Goal: Transaction & Acquisition: Book appointment/travel/reservation

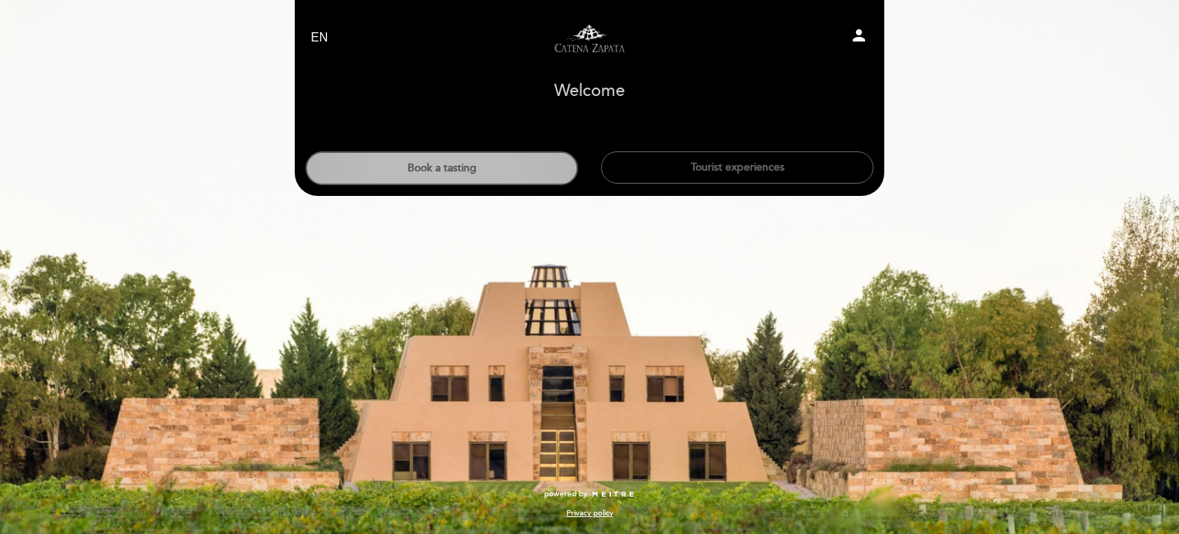
click at [500, 173] on button "Book a tasting" at bounding box center [442, 168] width 273 height 34
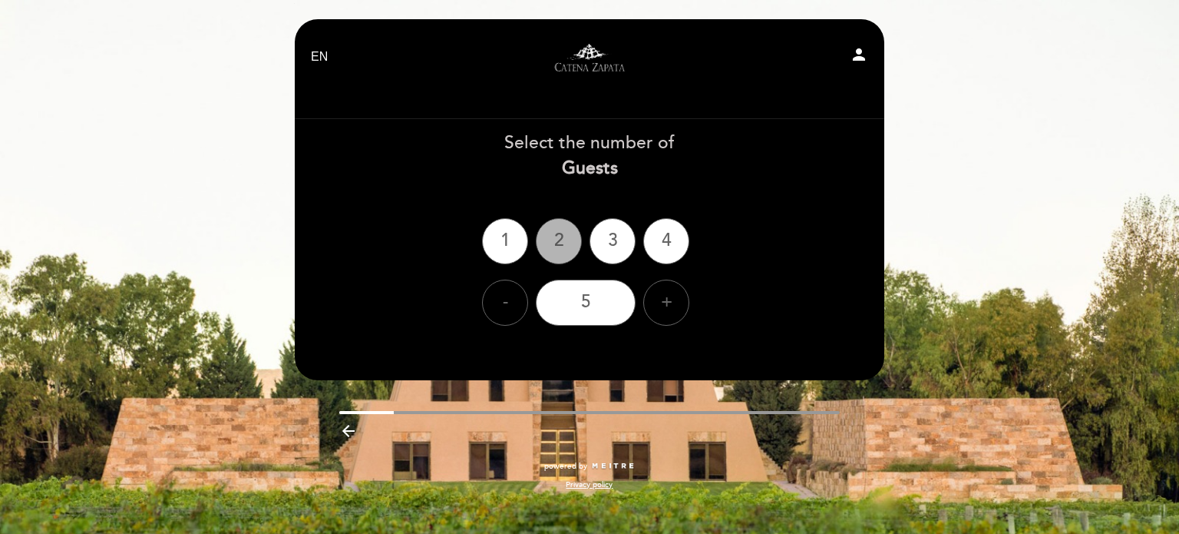
click at [565, 227] on div "2" at bounding box center [559, 241] width 46 height 46
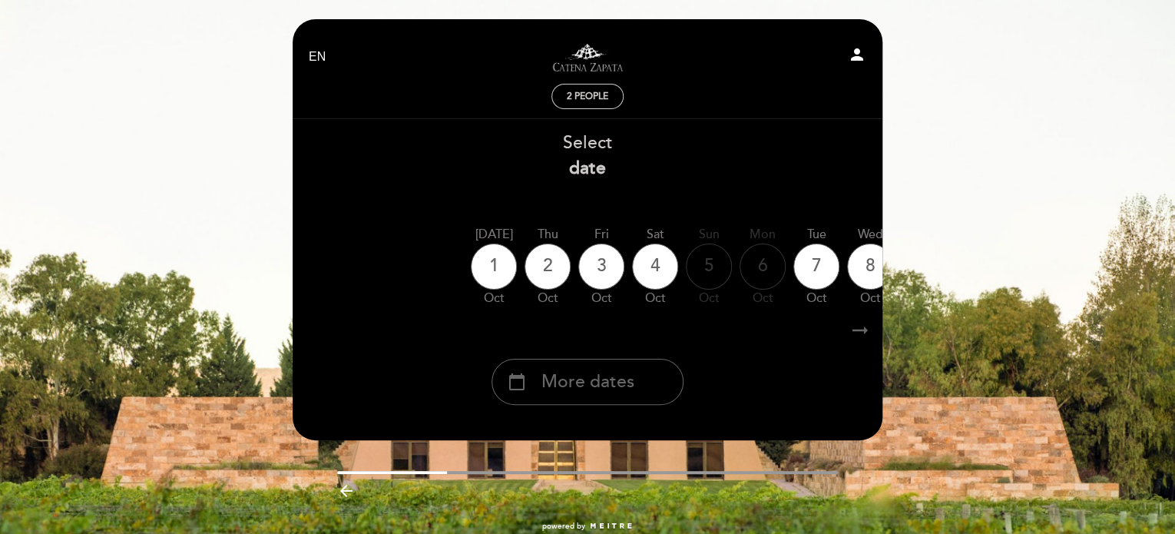
click at [636, 387] on div "calendar_today More dates" at bounding box center [587, 382] width 192 height 46
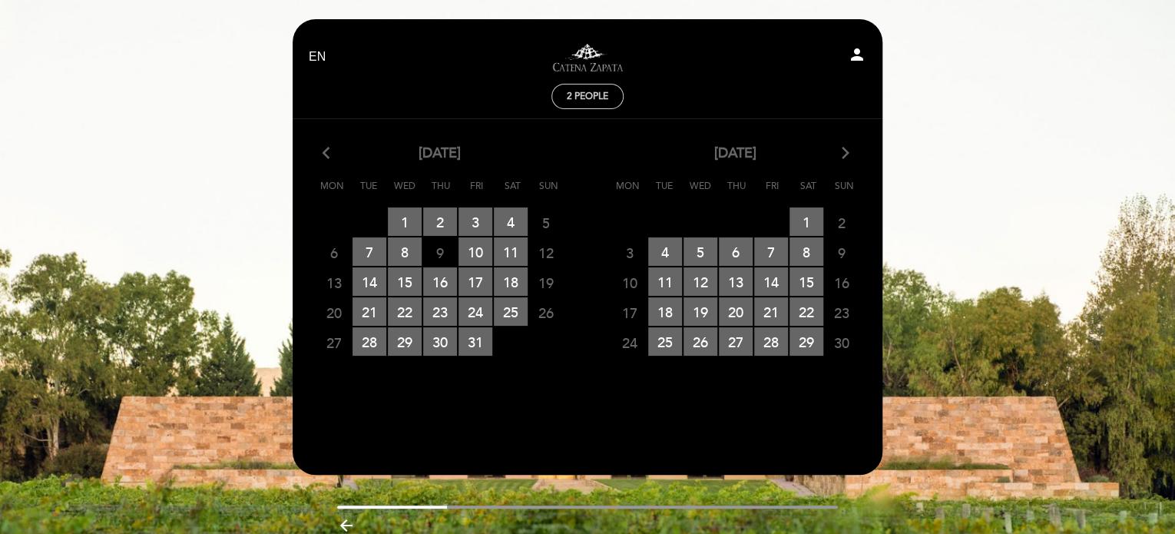
click at [845, 157] on icon "arrow_forward_ios" at bounding box center [846, 154] width 14 height 20
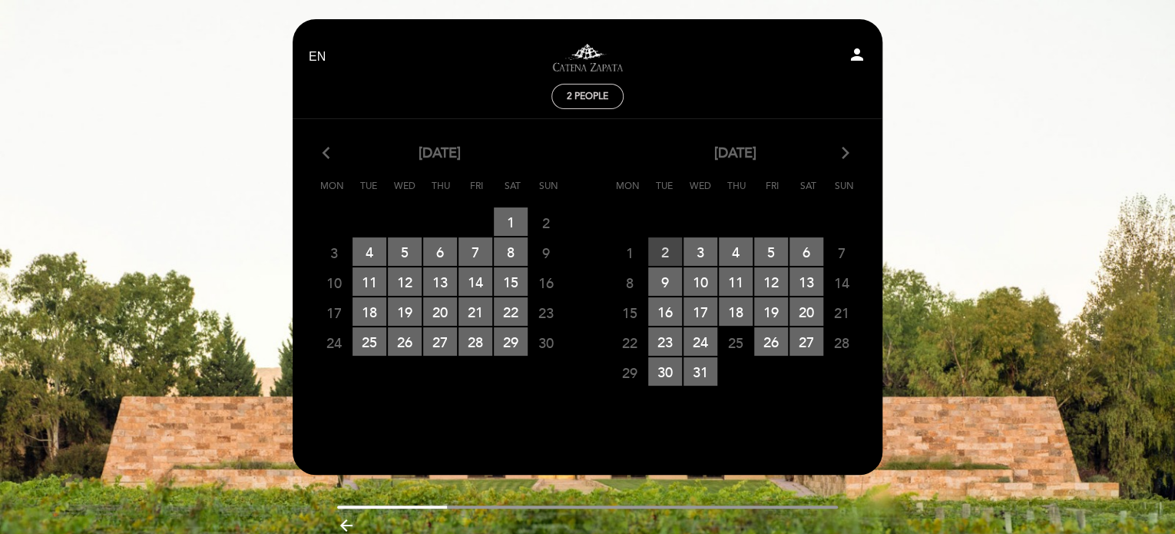
click at [669, 250] on span "2 RESERVATIONS AVAILABLE" at bounding box center [665, 251] width 34 height 28
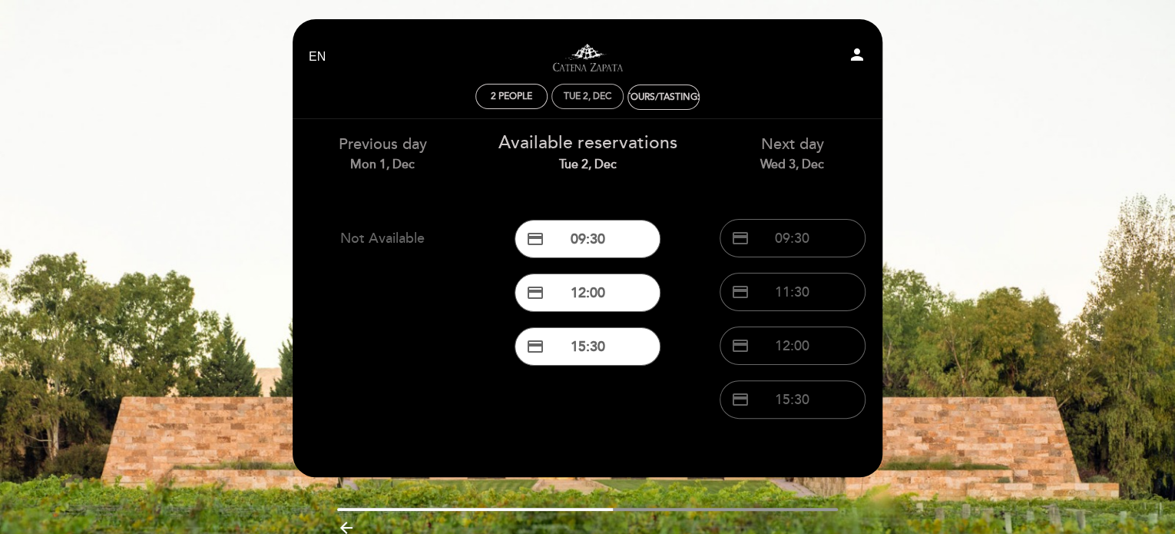
click at [596, 96] on div "Tue 2, Dec" at bounding box center [588, 97] width 48 height 12
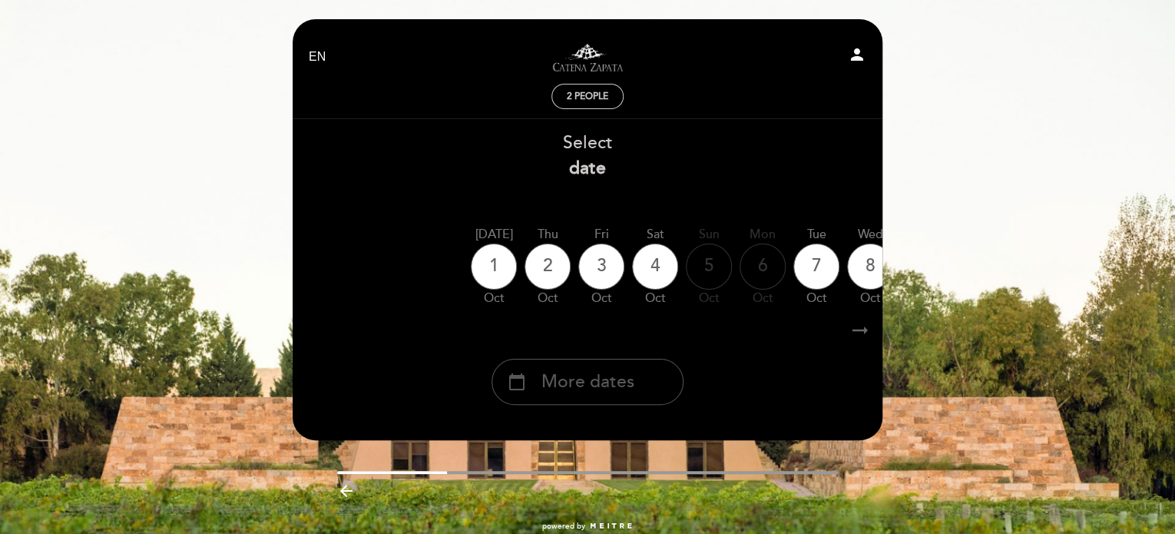
click at [624, 373] on span "More dates" at bounding box center [587, 381] width 93 height 25
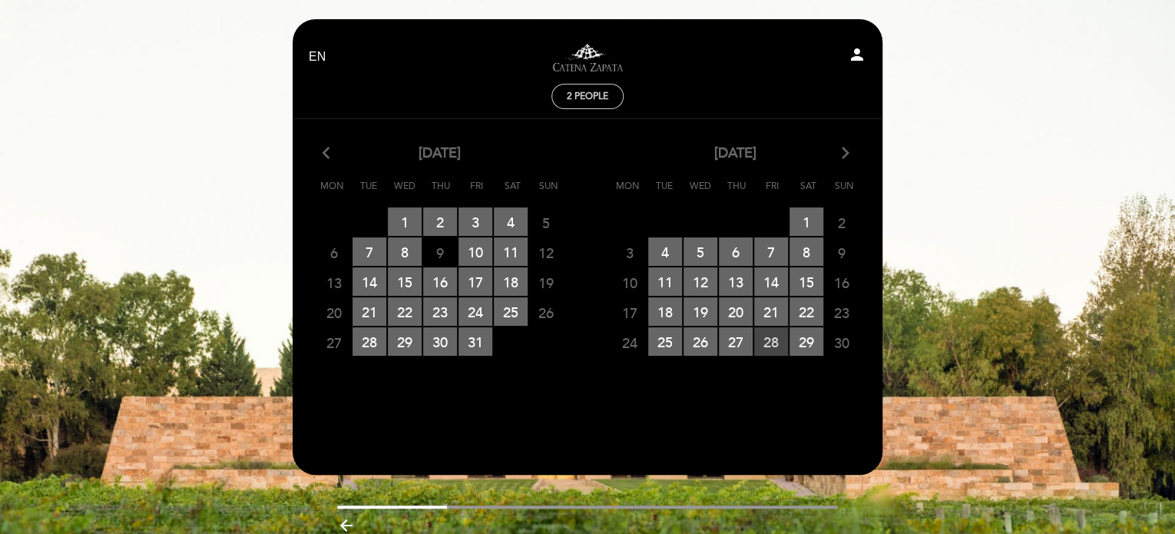
click at [780, 346] on span "28 RESERVATIONS AVAILABLE" at bounding box center [771, 341] width 34 height 28
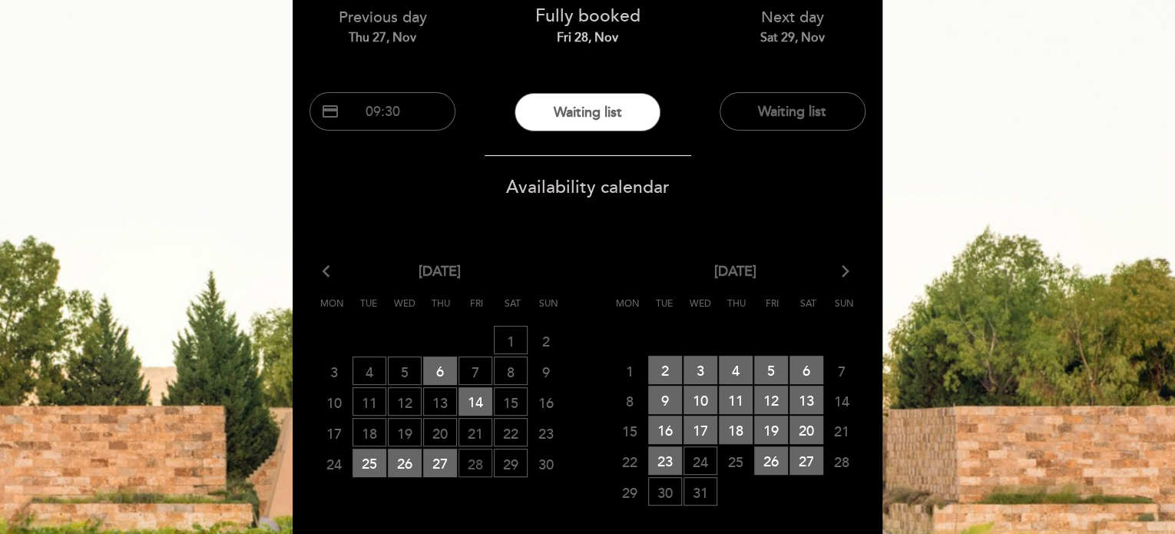
scroll to position [154, 0]
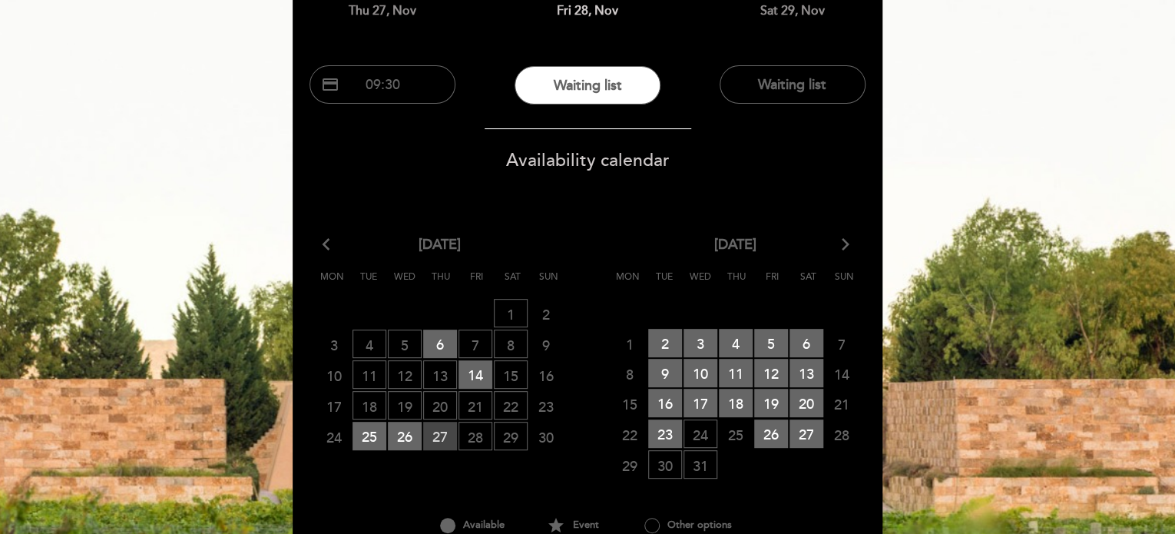
click at [437, 428] on span "27 RESERVATIONS AVAILABLE" at bounding box center [440, 436] width 34 height 28
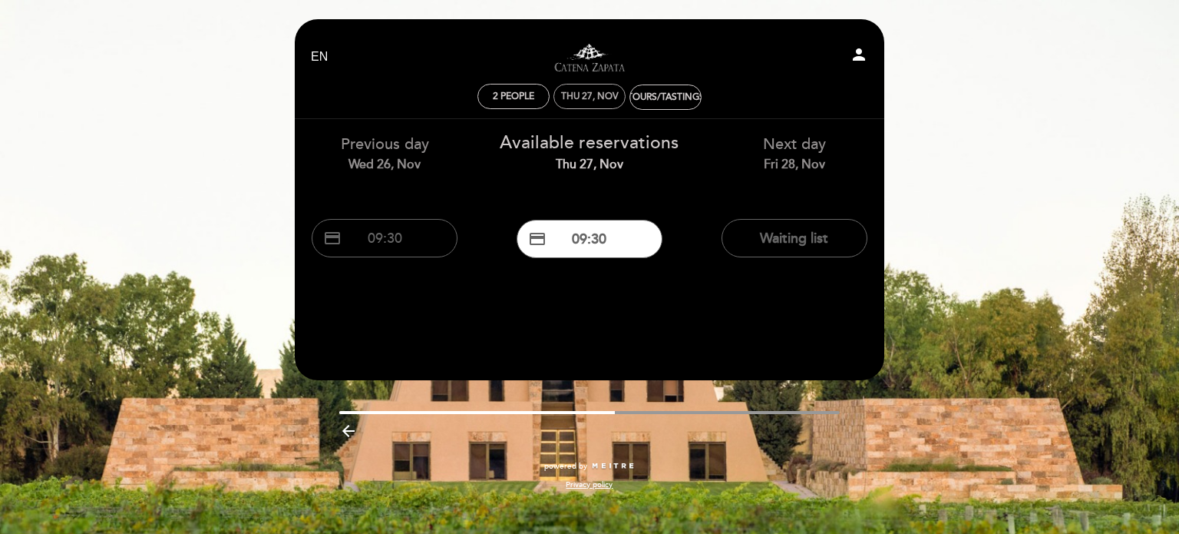
click at [579, 101] on div "Thu 27, Nov" at bounding box center [590, 97] width 58 height 12
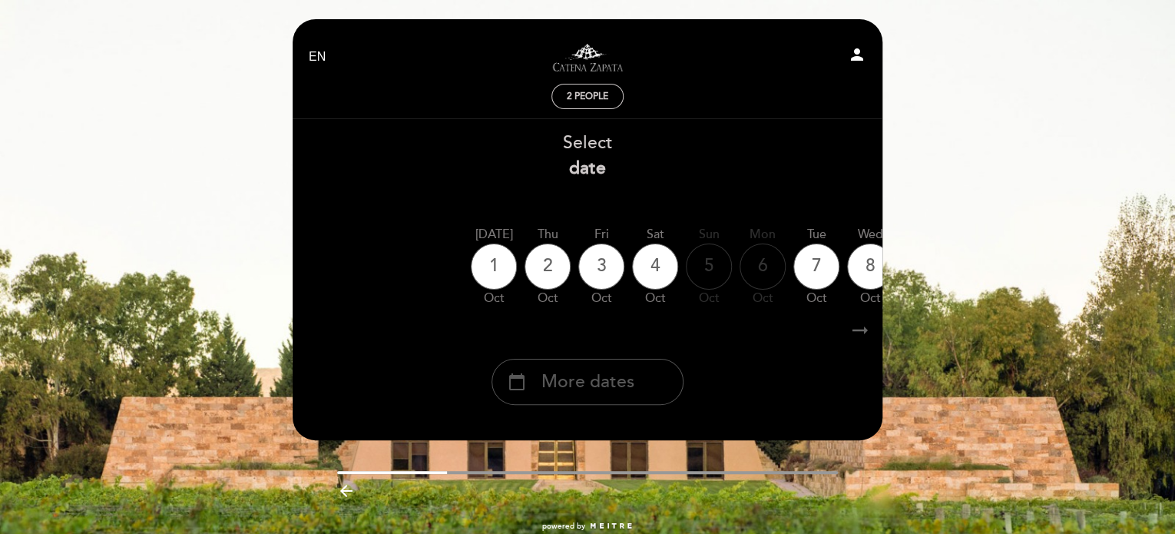
click at [597, 375] on span "More dates" at bounding box center [587, 381] width 93 height 25
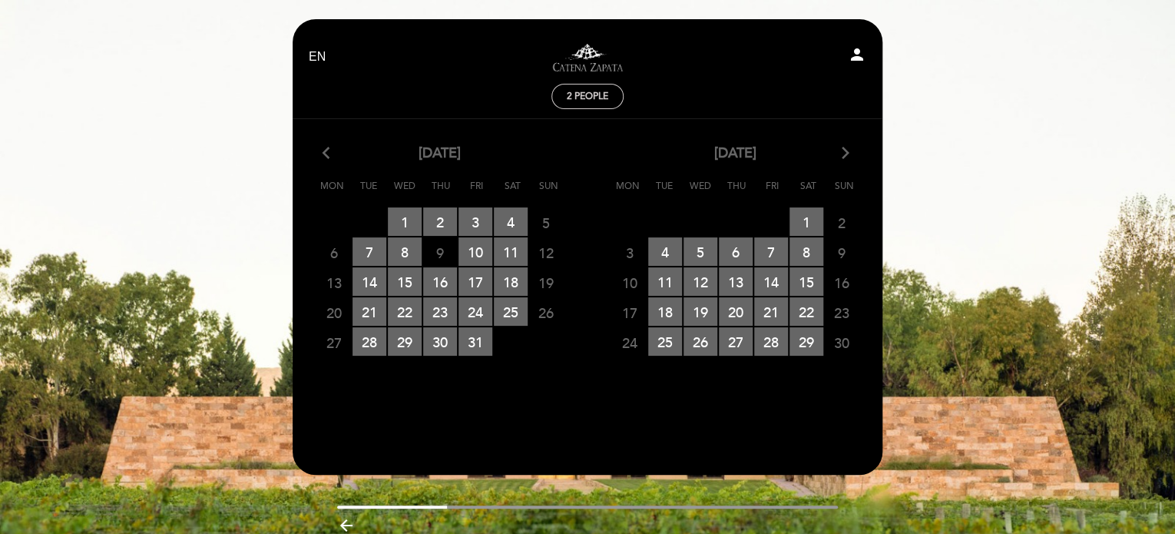
click at [845, 148] on icon "arrow_forward_ios" at bounding box center [846, 154] width 14 height 20
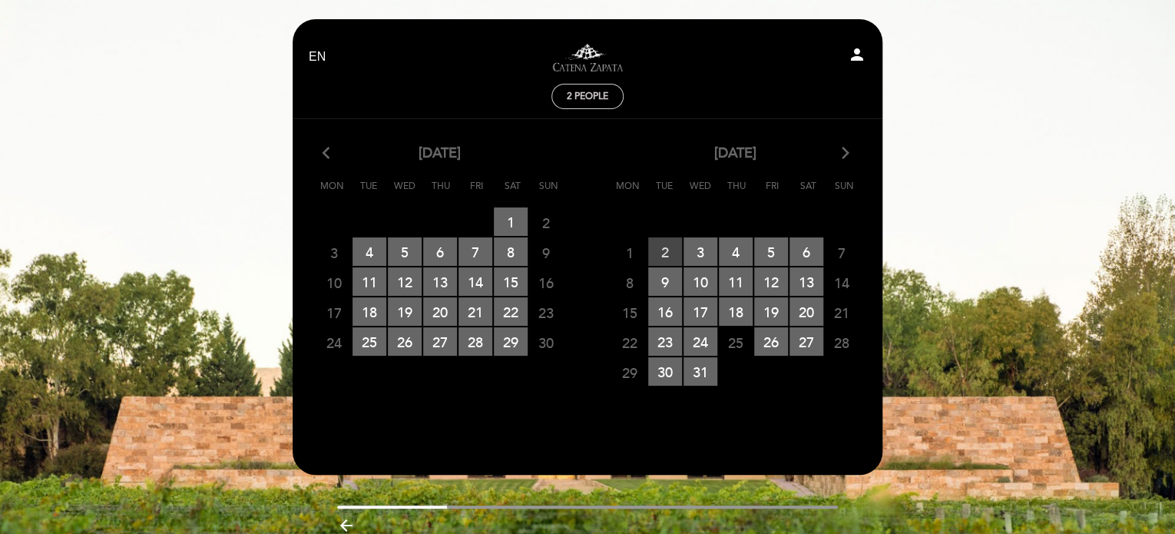
click at [658, 248] on span "2 RESERVATIONS AVAILABLE" at bounding box center [665, 251] width 34 height 28
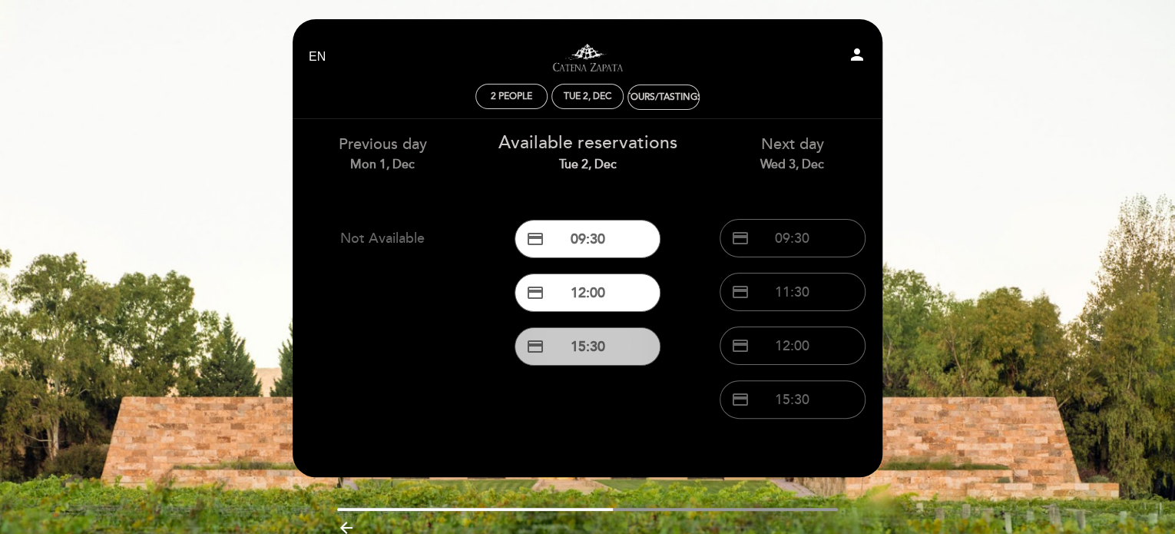
click at [589, 337] on button "credit_card 15:30" at bounding box center [587, 346] width 146 height 38
